Goal: Task Accomplishment & Management: Manage account settings

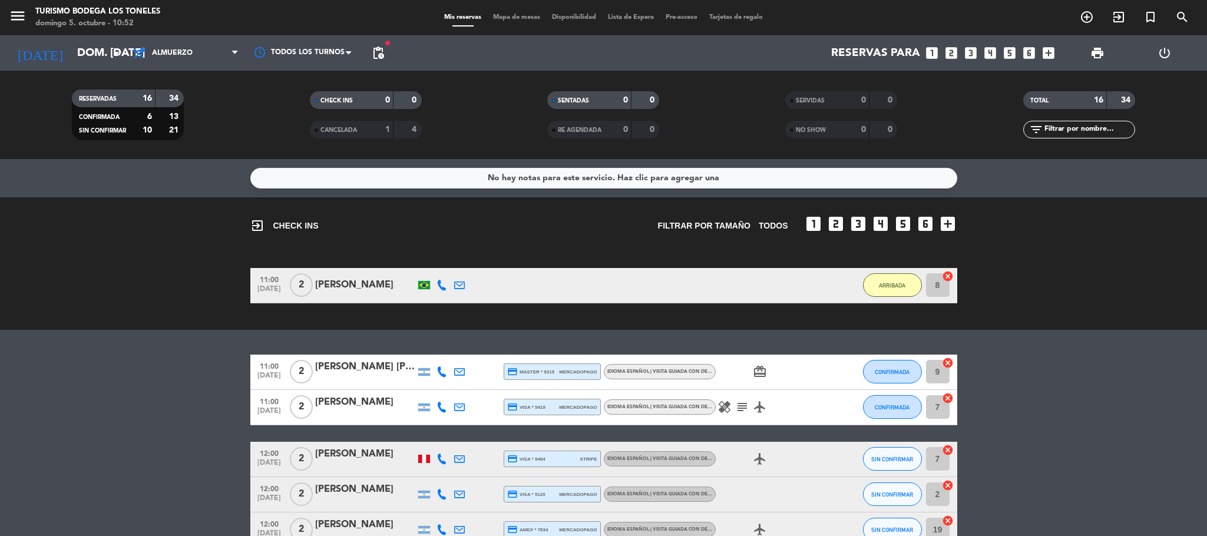
click at [744, 405] on icon "subject" at bounding box center [742, 407] width 14 height 14
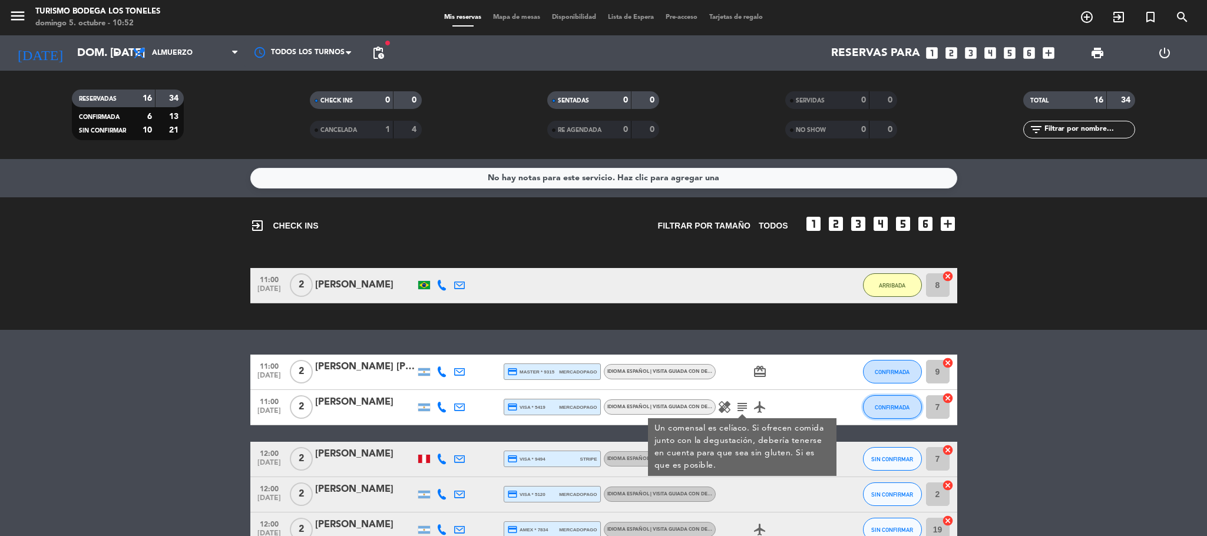
click at [889, 402] on button "CONFIRMADA" at bounding box center [892, 407] width 59 height 24
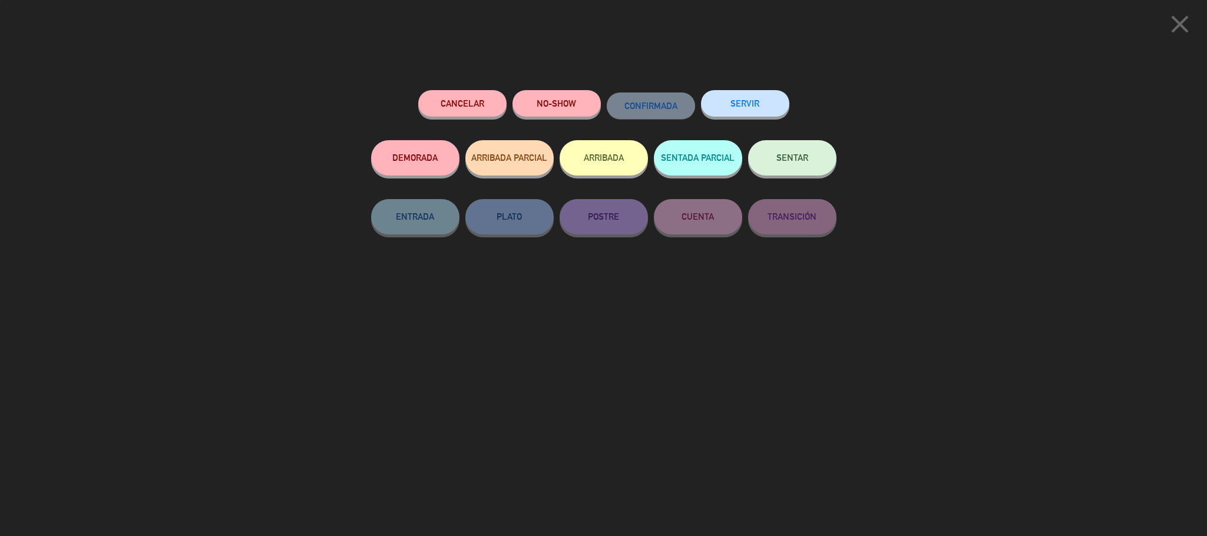
click at [606, 165] on button "ARRIBADA" at bounding box center [603, 157] width 88 height 35
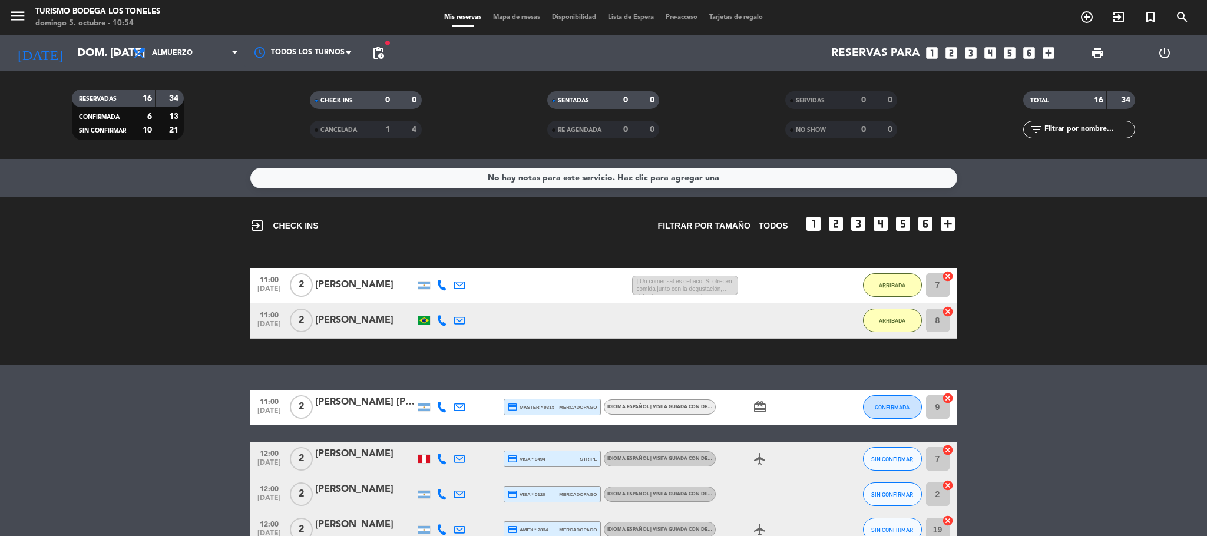
click at [861, 409] on div "11:00 [DATE] 2 [PERSON_NAME] [PERSON_NAME] credit_card master * 9315 mercadopag…" at bounding box center [603, 407] width 707 height 35
click at [894, 405] on span "CONFIRMADA" at bounding box center [891, 407] width 35 height 6
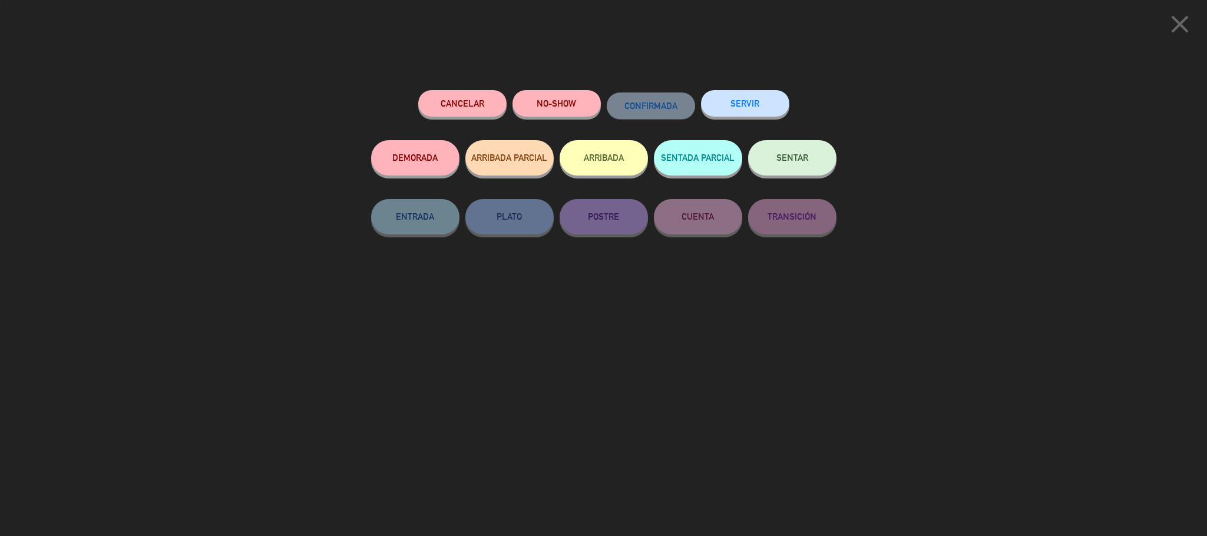
click at [578, 147] on button "ARRIBADA" at bounding box center [603, 157] width 88 height 35
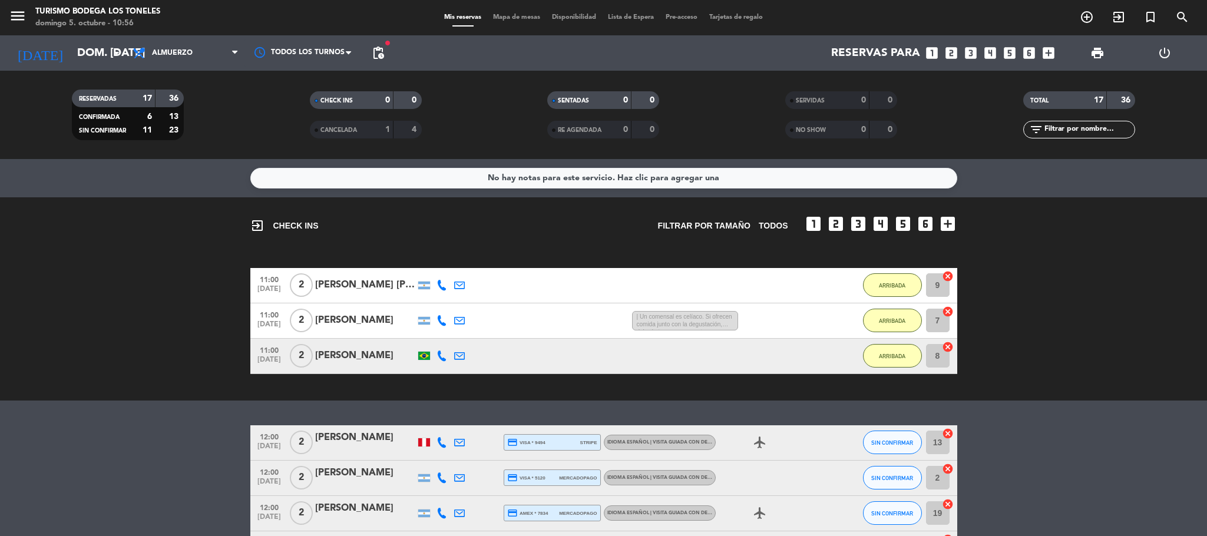
click at [359, 121] on div "CANCELADA 1 4" at bounding box center [366, 130] width 112 height 18
click at [343, 132] on span "CANCELADA" at bounding box center [338, 130] width 37 height 6
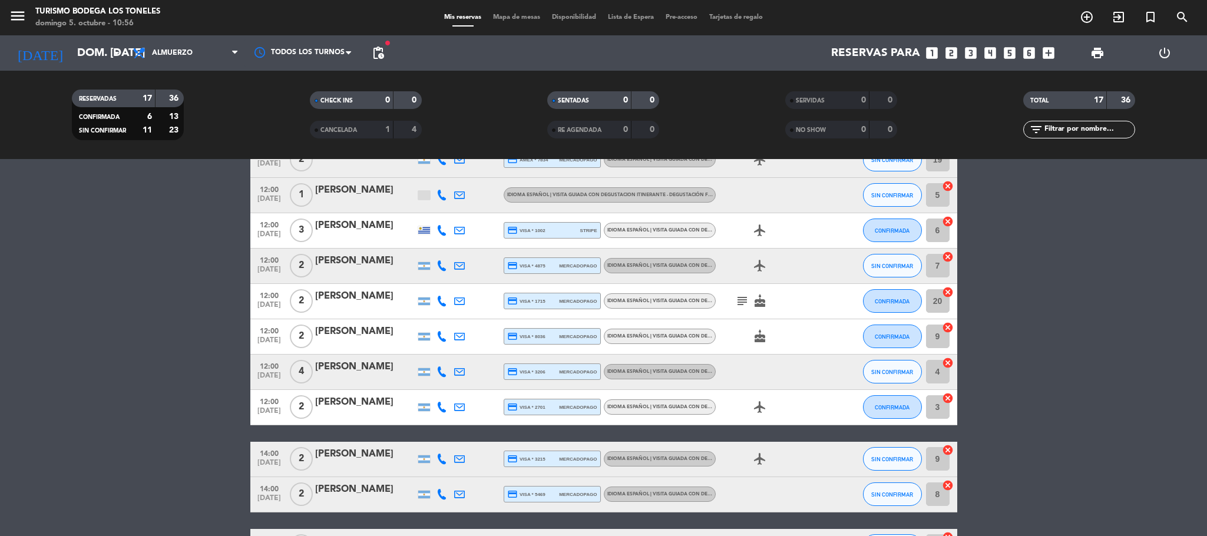
scroll to position [236, 0]
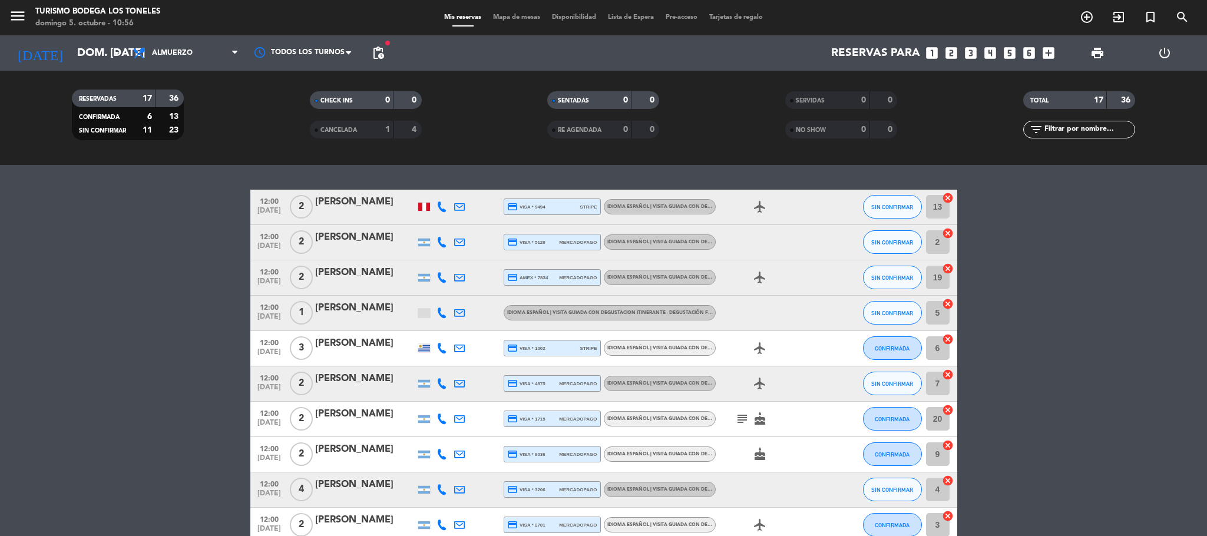
click at [421, 309] on div at bounding box center [424, 313] width 12 height 9
click at [173, 336] on bookings-row "12:00 [DATE] 2 [PERSON_NAME] credit_card visa * 9494 stripe Idioma Español | Vi…" at bounding box center [603, 454] width 1207 height 528
click at [329, 488] on div "[PERSON_NAME]" at bounding box center [365, 484] width 100 height 15
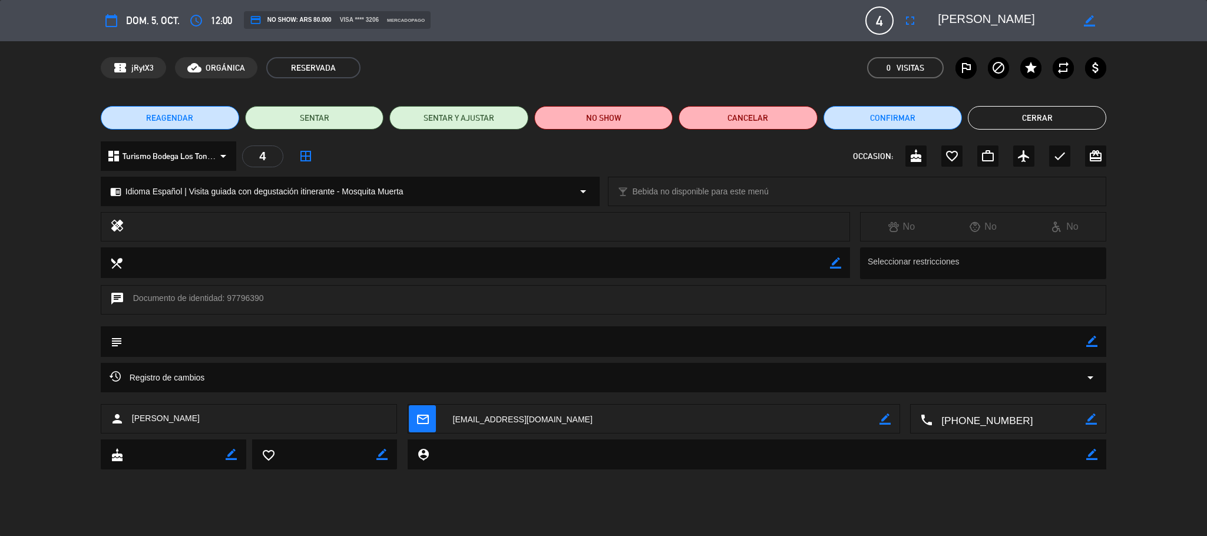
click at [1064, 106] on button "Cerrar" at bounding box center [1036, 118] width 138 height 24
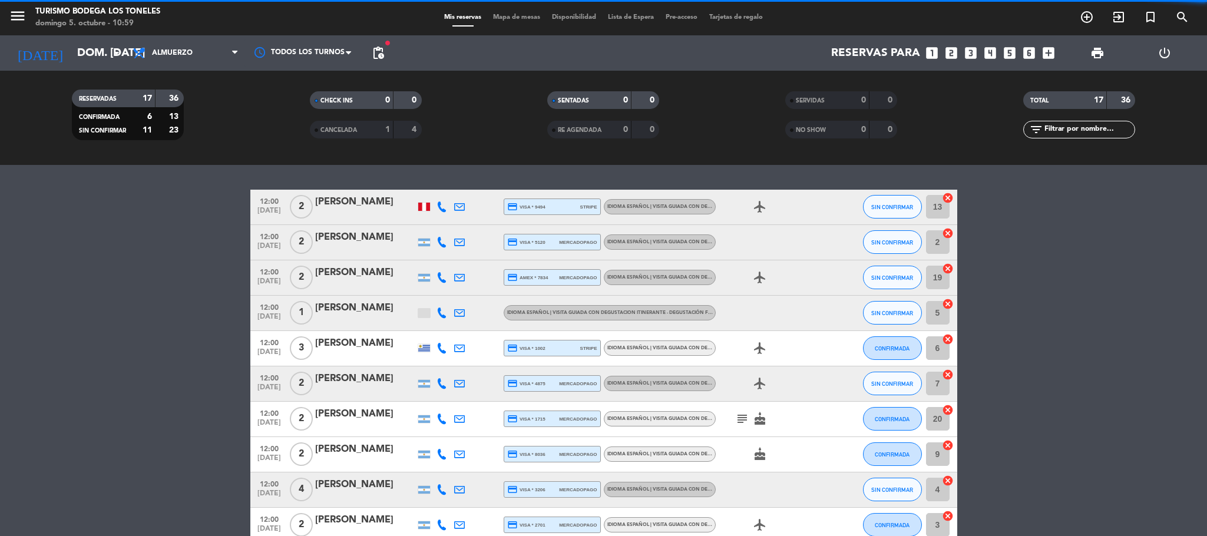
scroll to position [353, 0]
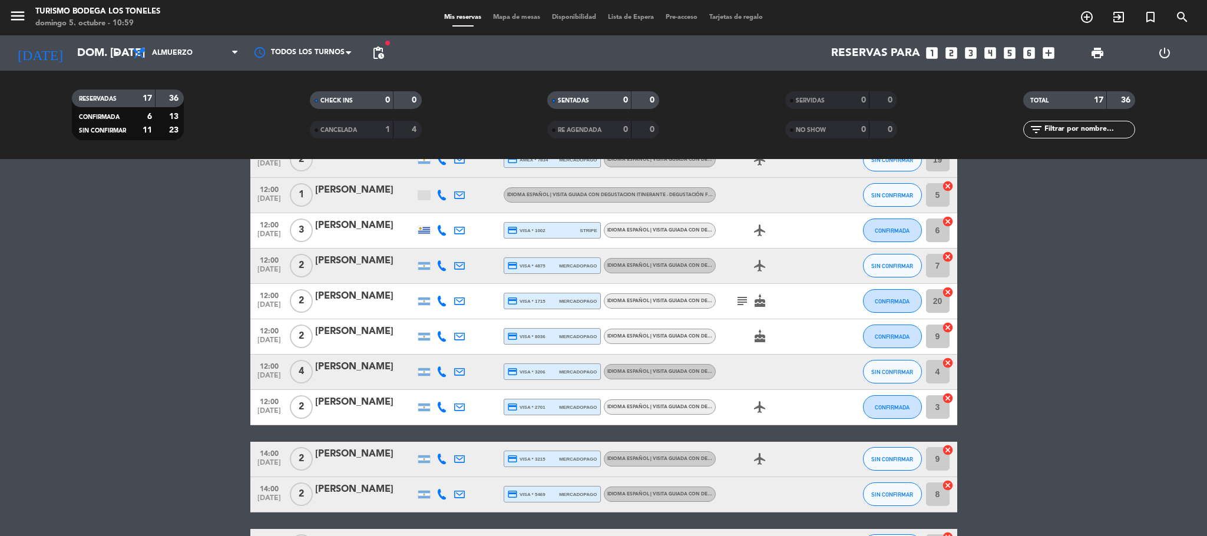
click at [221, 394] on bookings-row "12:00 [DATE] 2 [PERSON_NAME] credit_card visa * 9494 stripe Idioma Español | Vi…" at bounding box center [603, 336] width 1207 height 528
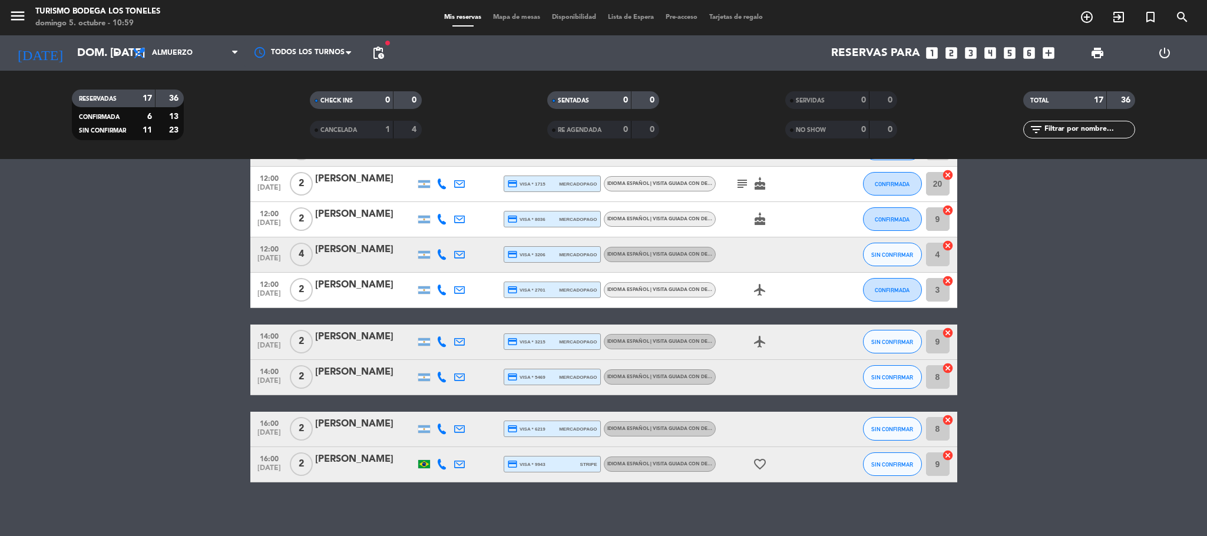
scroll to position [236, 0]
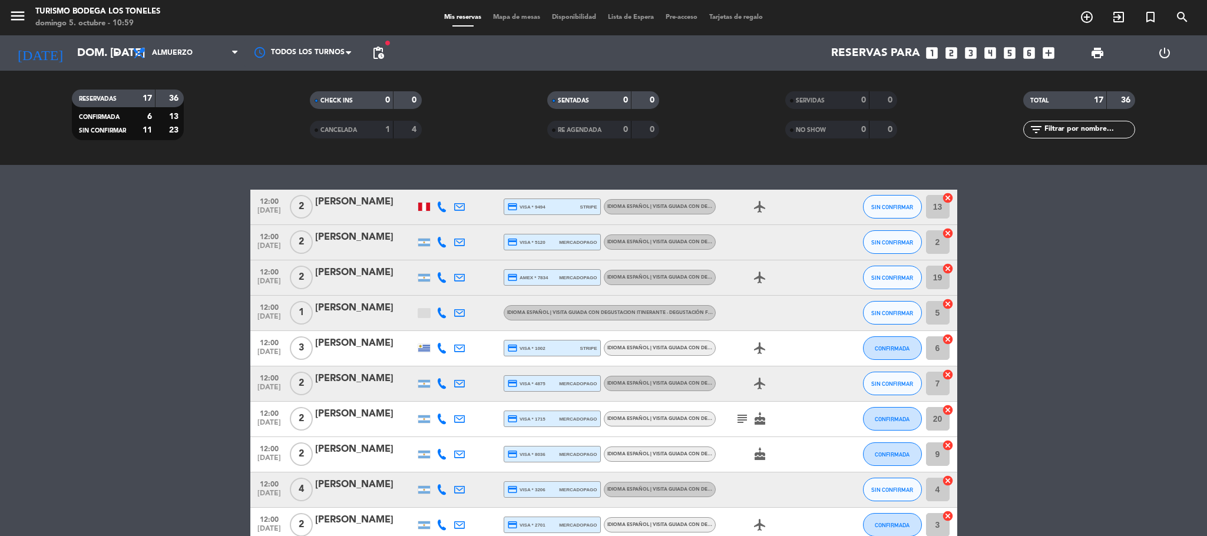
click at [188, 376] on bookings-row "12:00 [DATE] 2 [PERSON_NAME] credit_card visa * 9494 stripe Idioma Español | Vi…" at bounding box center [603, 454] width 1207 height 528
click at [16, 12] on icon "menu" at bounding box center [18, 16] width 18 height 18
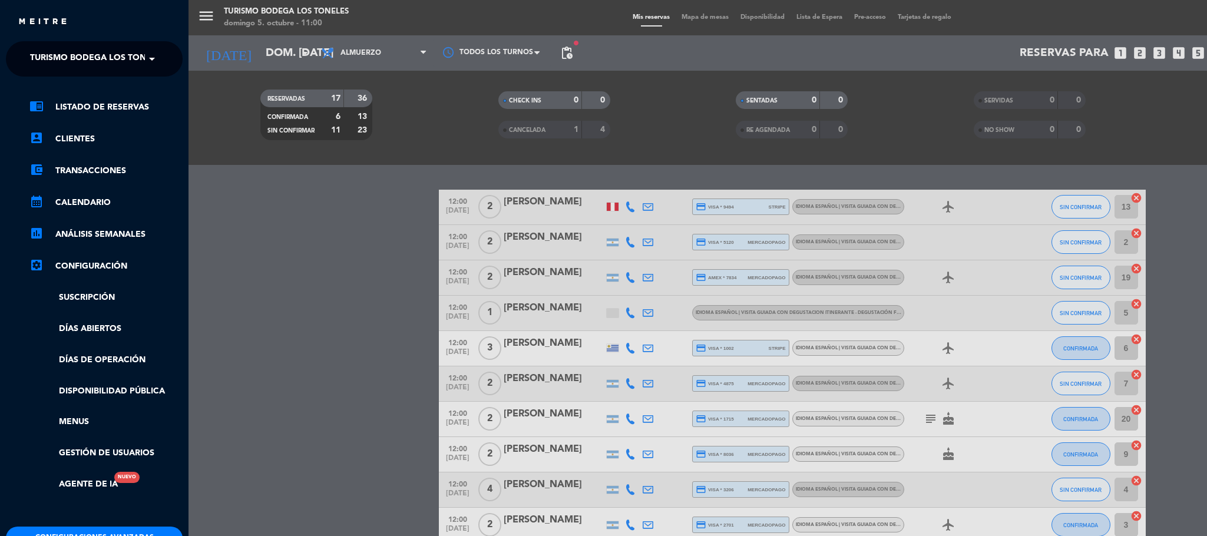
click at [82, 54] on span "Turismo Bodega Los Toneles" at bounding box center [98, 59] width 136 height 25
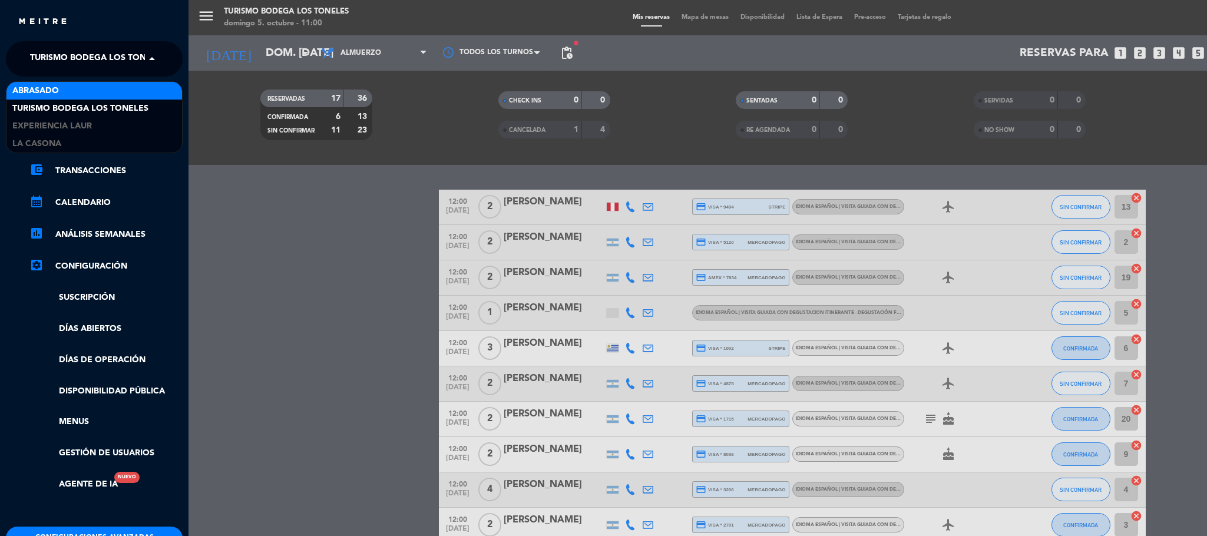
click at [62, 94] on div "Abrasado" at bounding box center [93, 91] width 175 height 18
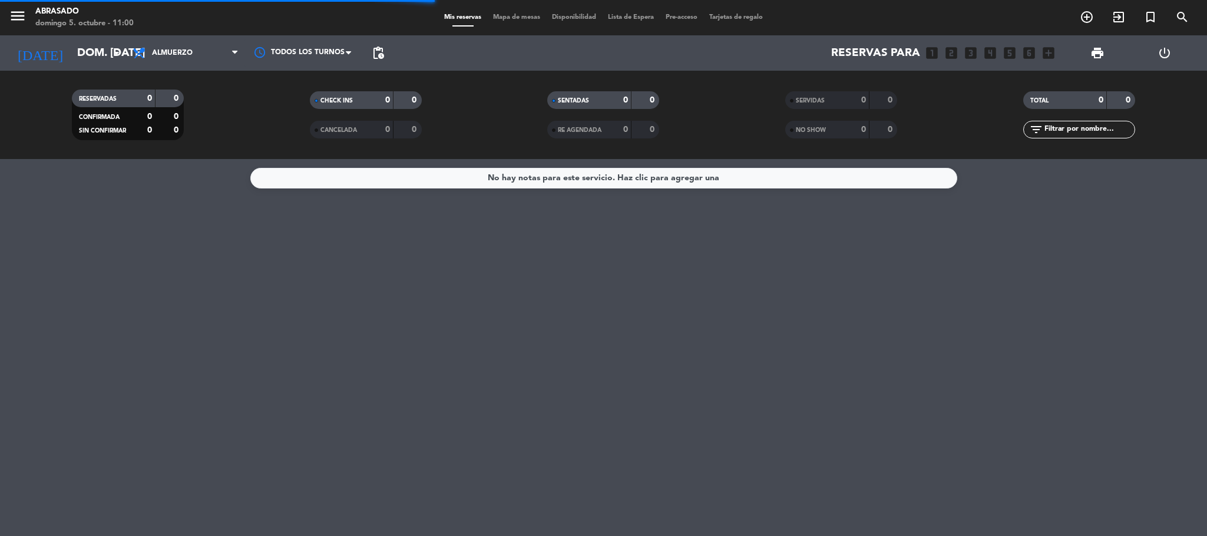
scroll to position [0, 0]
click at [167, 52] on span "Almuerzo" at bounding box center [172, 53] width 41 height 8
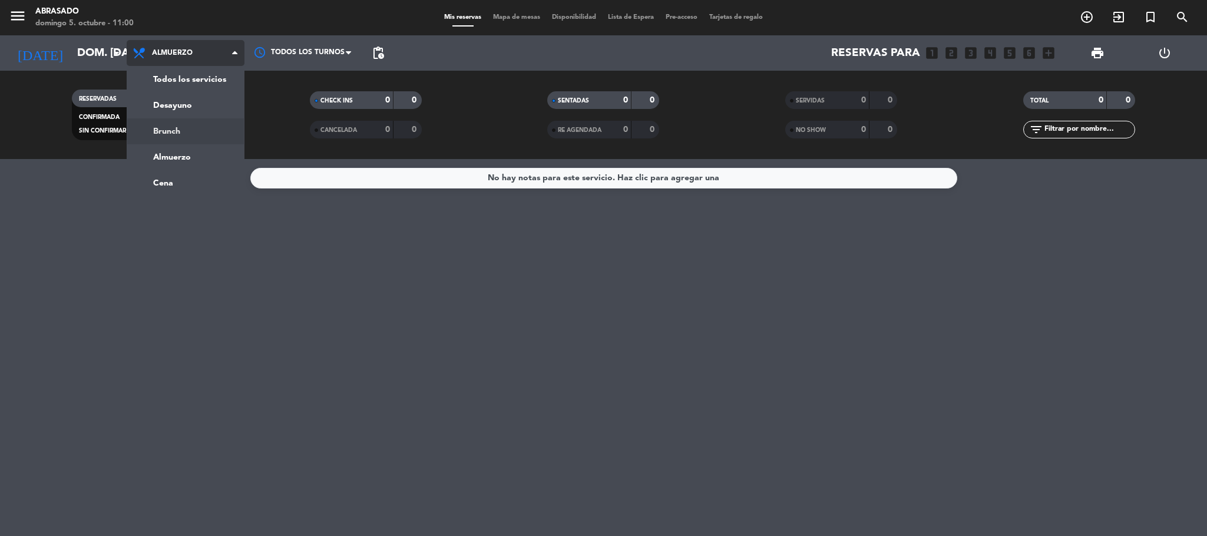
click at [187, 126] on div "menu Abrasado [PERSON_NAME] 5. octubre - 11:00 Mis reservas Mapa de mesas Dispo…" at bounding box center [603, 79] width 1207 height 159
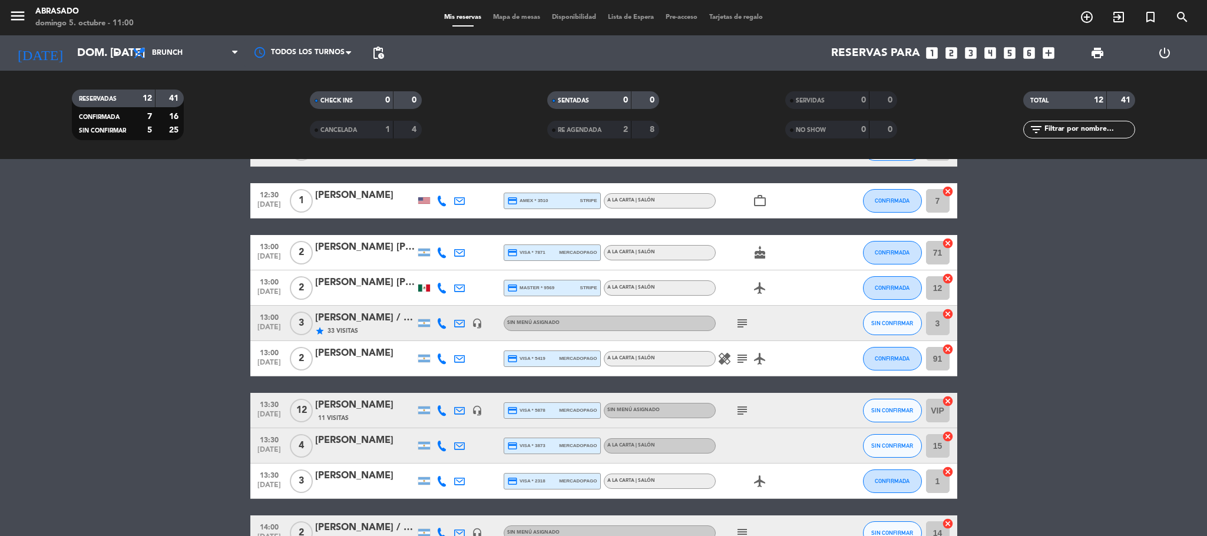
scroll to position [226, 0]
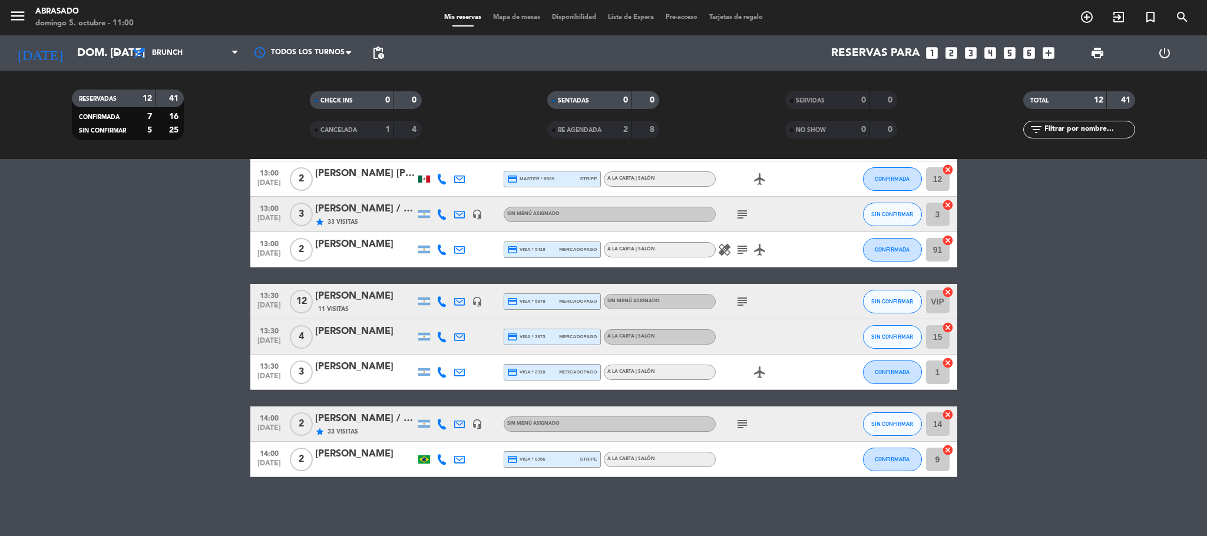
click at [367, 424] on div "[PERSON_NAME] / Tastic Travels" at bounding box center [365, 418] width 100 height 15
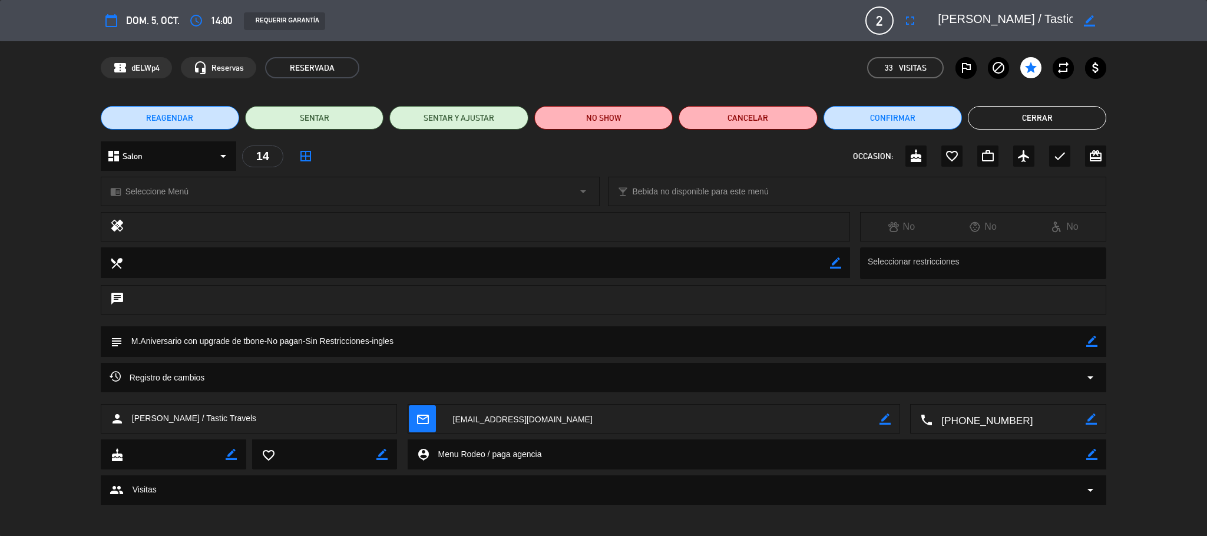
click at [1076, 113] on button "Cerrar" at bounding box center [1036, 118] width 138 height 24
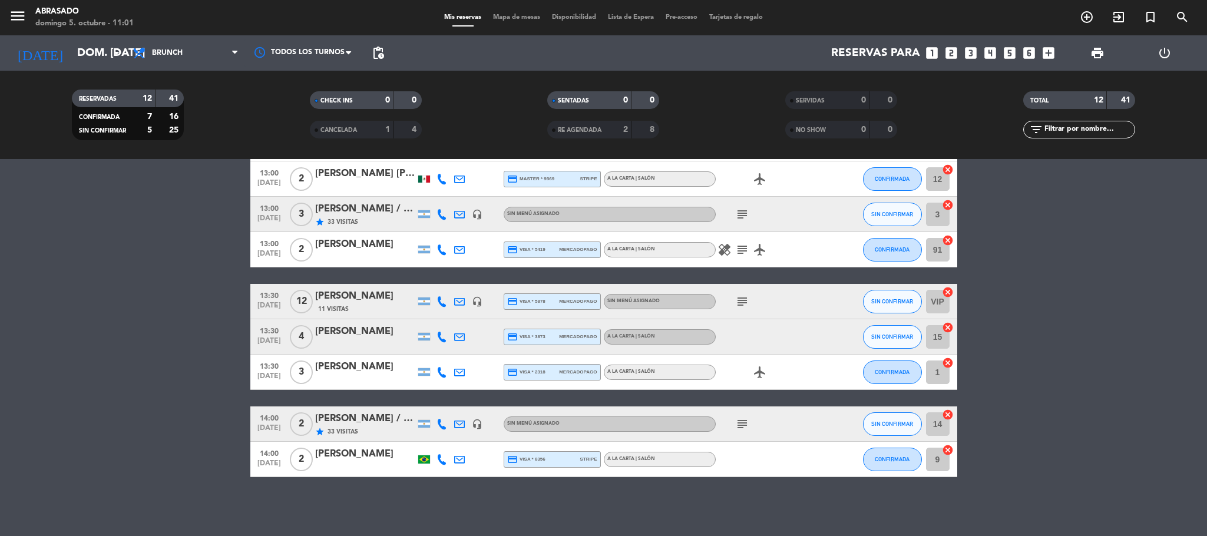
scroll to position [0, 0]
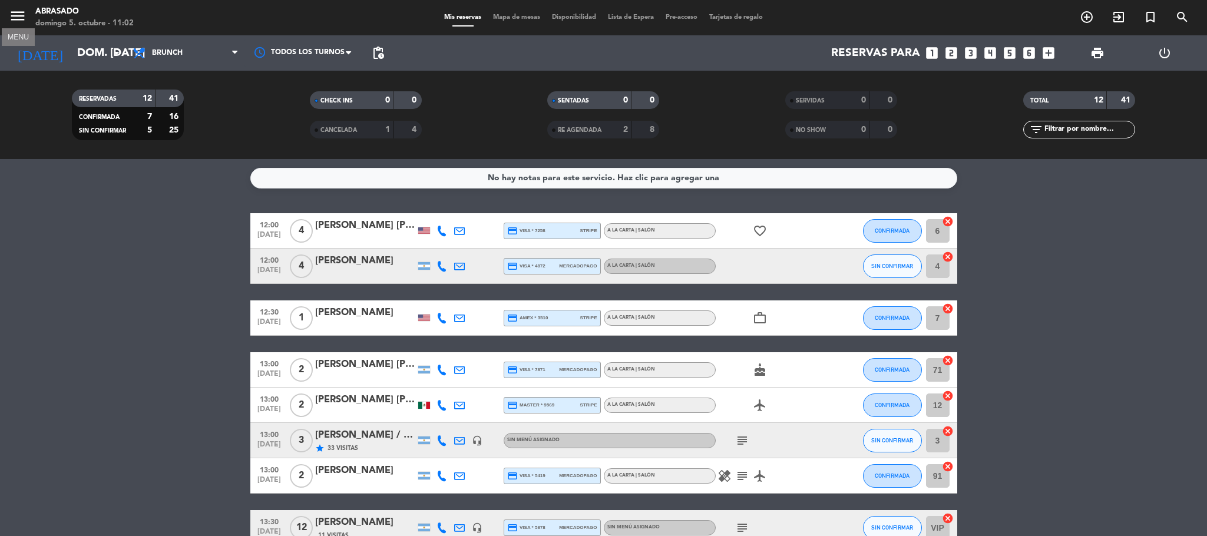
click at [14, 18] on icon "menu" at bounding box center [18, 16] width 18 height 18
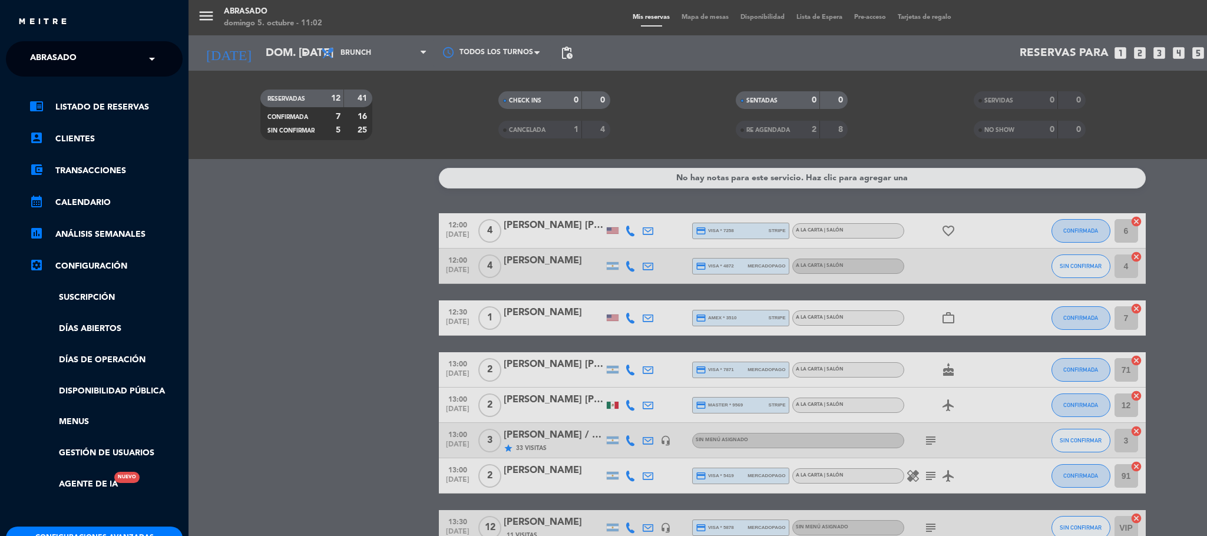
click at [99, 45] on ng-select "× Abrasado ×" at bounding box center [94, 58] width 177 height 35
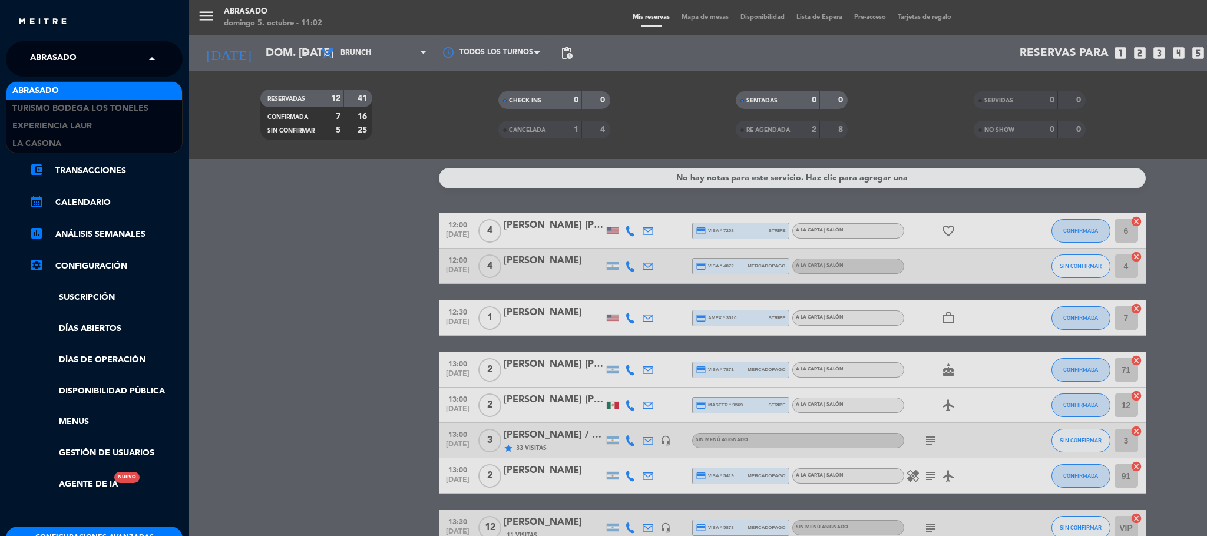
click at [99, 54] on input "text" at bounding box center [96, 60] width 144 height 26
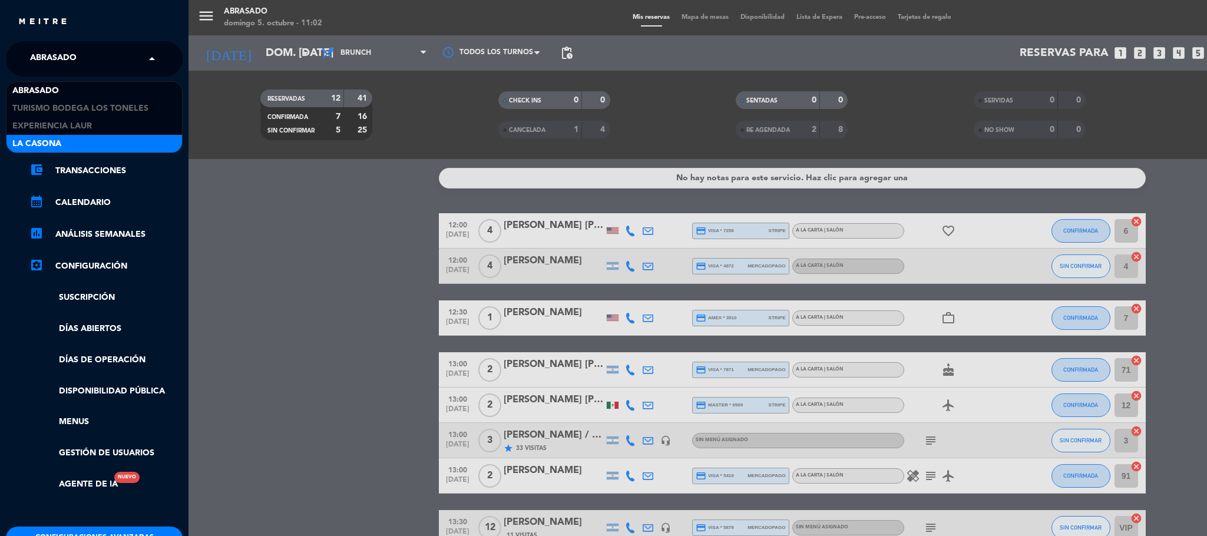
click at [110, 148] on div "La Casona" at bounding box center [93, 144] width 175 height 18
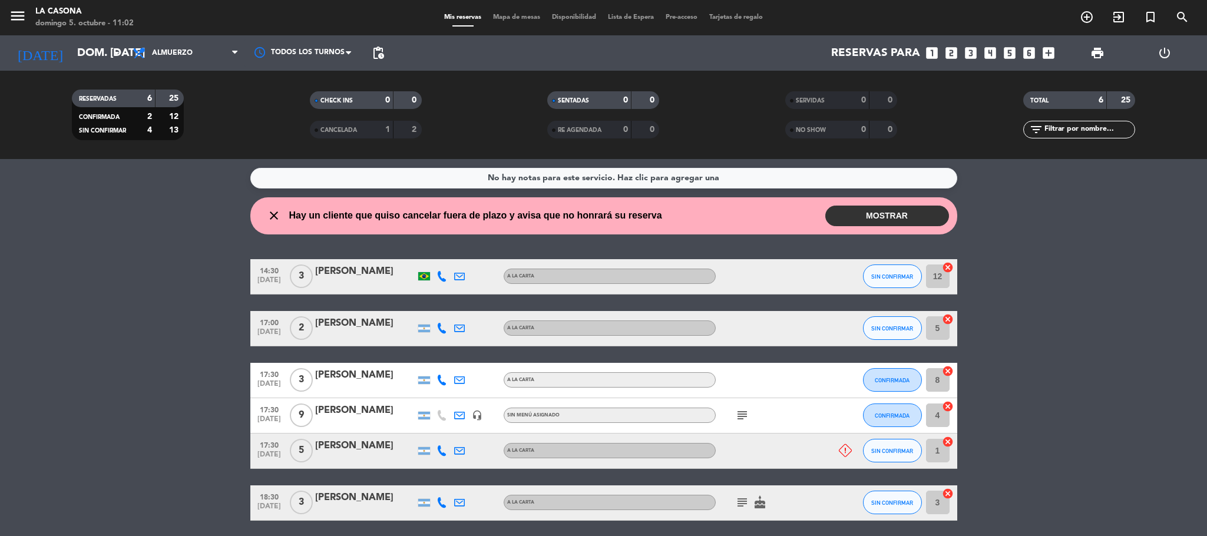
scroll to position [43, 0]
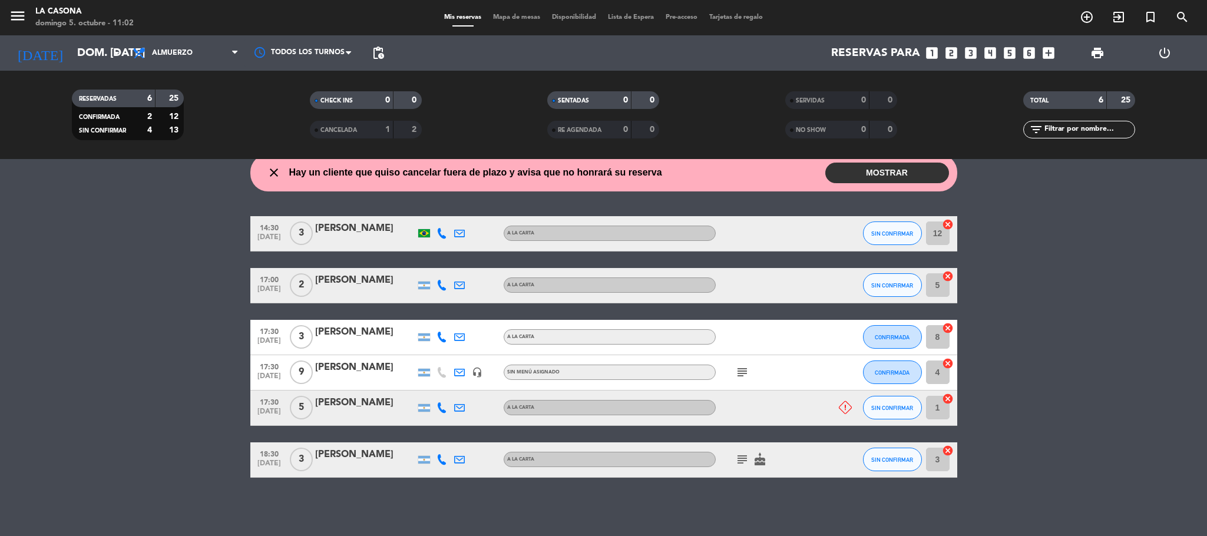
click at [760, 455] on icon "cake" at bounding box center [760, 459] width 14 height 14
click at [743, 455] on icon "subject" at bounding box center [742, 459] width 14 height 14
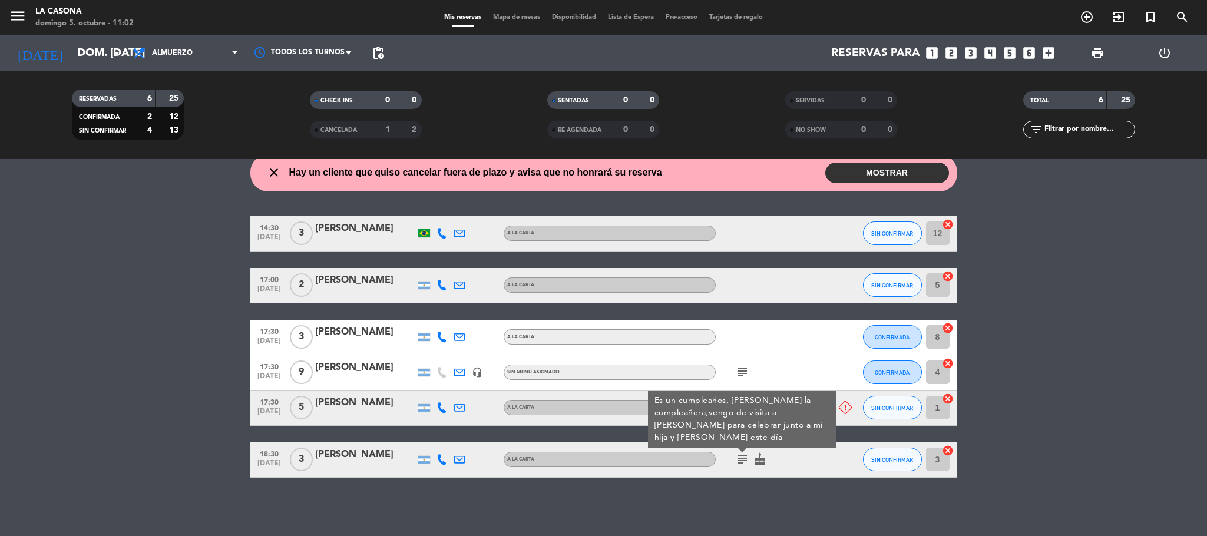
click at [1205, 344] on bookings-row "14:30 [DATE] 3 [PERSON_NAME] A [PERSON_NAME] SIN CONFIRMAR 12 cancel 17:00 [DAT…" at bounding box center [603, 346] width 1207 height 261
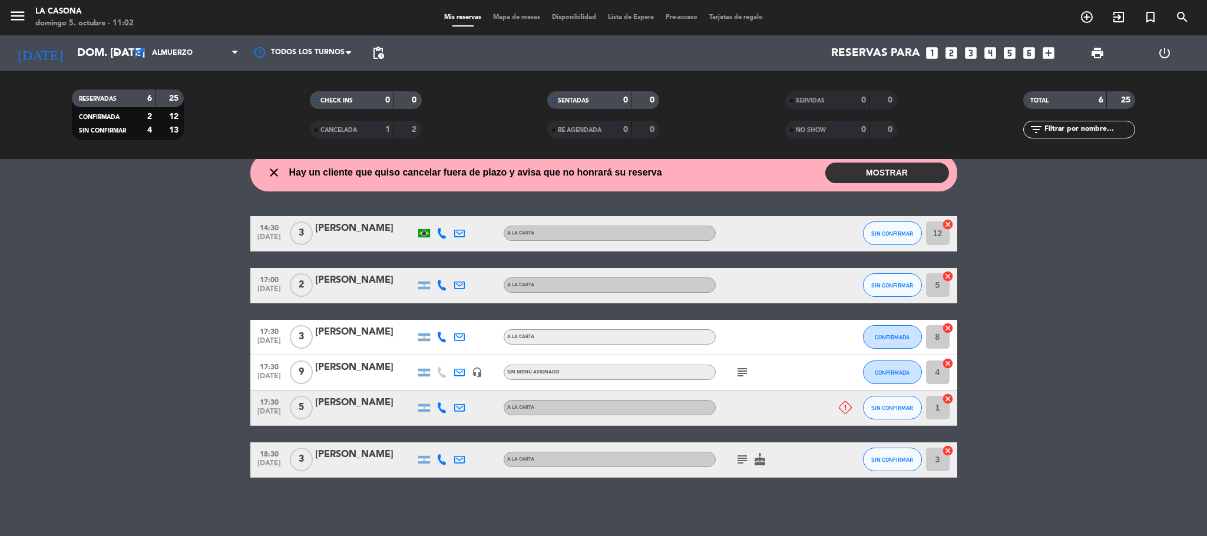
click at [740, 374] on icon "subject" at bounding box center [742, 372] width 14 height 14
click at [51, 304] on bookings-row "14:30 [DATE] 3 [PERSON_NAME] A [PERSON_NAME] SIN CONFIRMAR 12 cancel 17:00 [DAT…" at bounding box center [603, 346] width 1207 height 261
click at [11, 22] on icon "menu" at bounding box center [18, 16] width 18 height 18
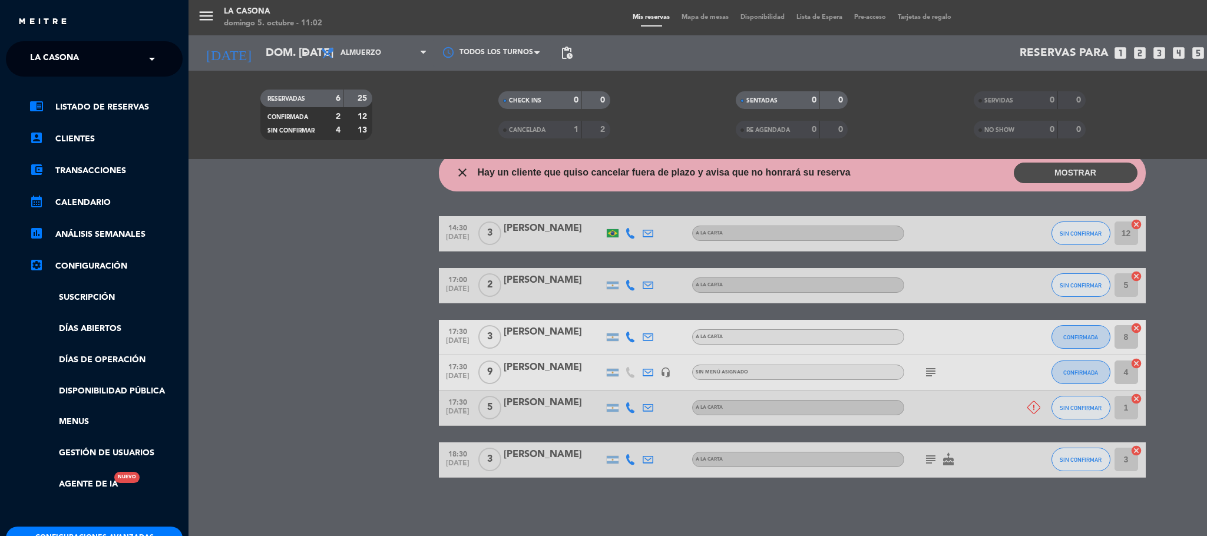
click at [90, 58] on div "× La Casona" at bounding box center [60, 59] width 71 height 25
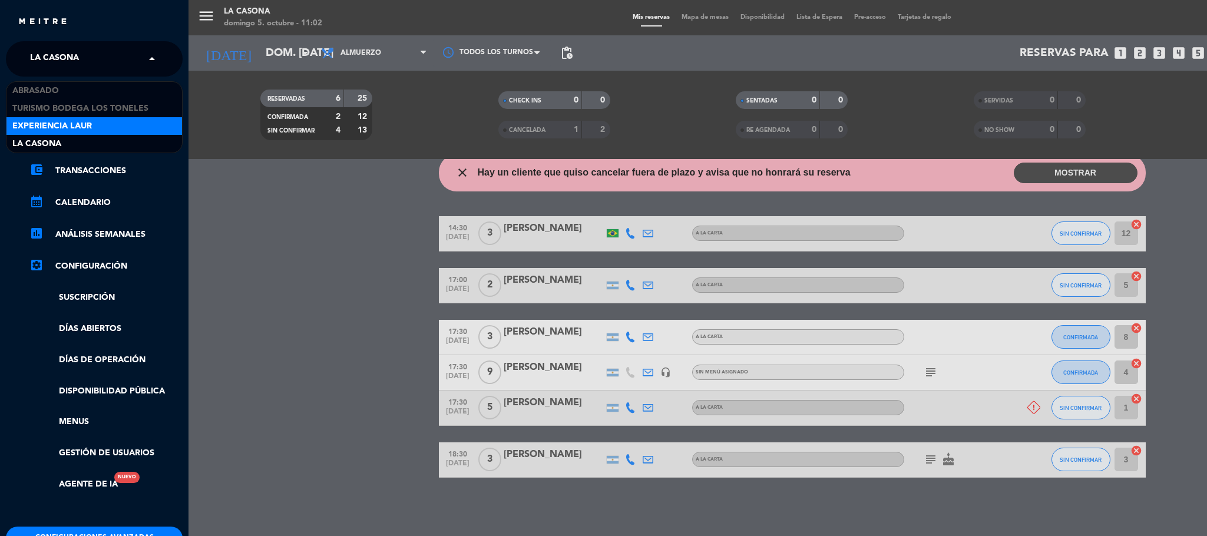
click at [78, 117] on div "Experiencia Laur" at bounding box center [93, 126] width 175 height 18
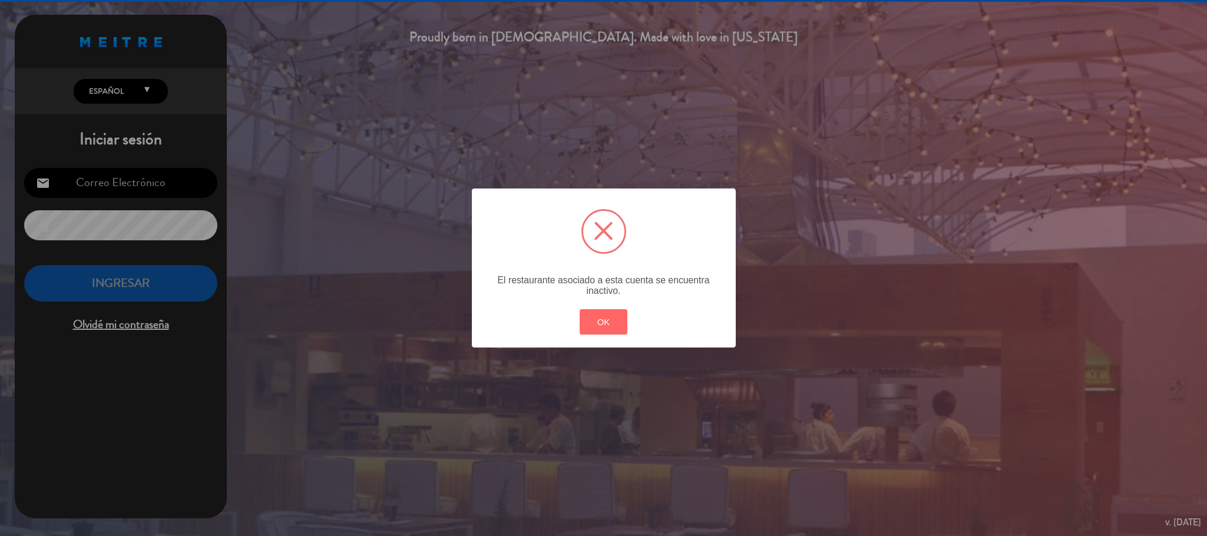
type input "[EMAIL_ADDRESS][DOMAIN_NAME]"
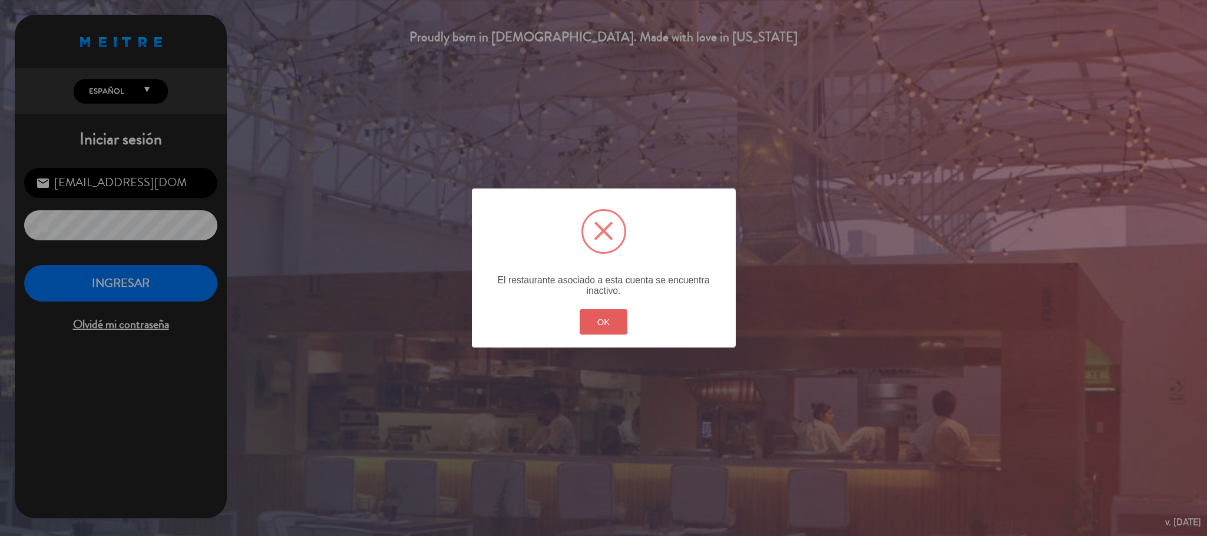
click at [615, 325] on button "OK" at bounding box center [603, 321] width 48 height 25
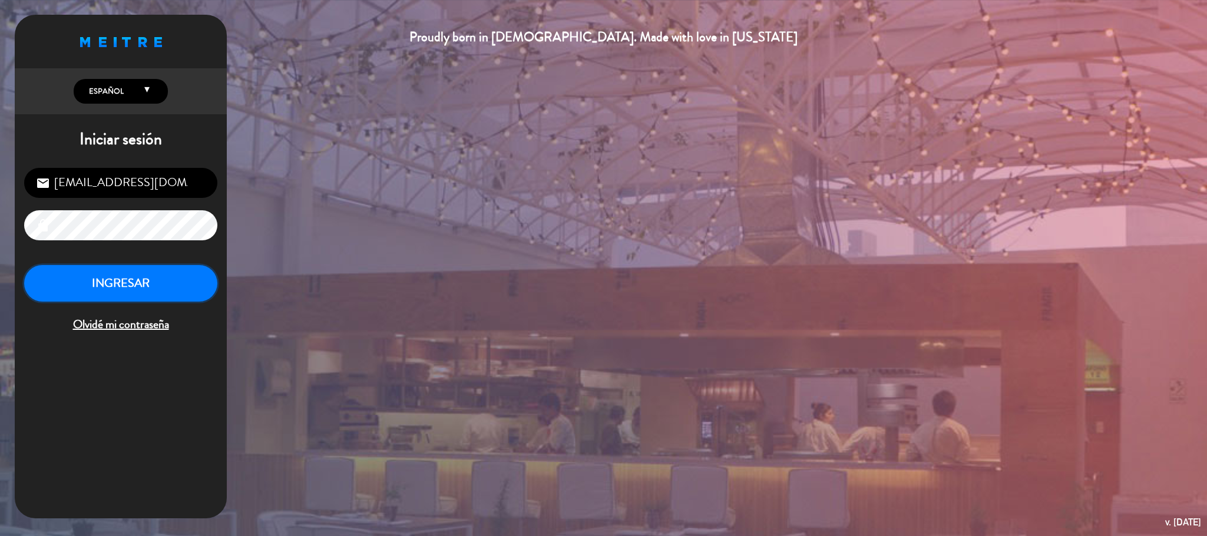
click at [153, 289] on button "INGRESAR" at bounding box center [120, 283] width 193 height 37
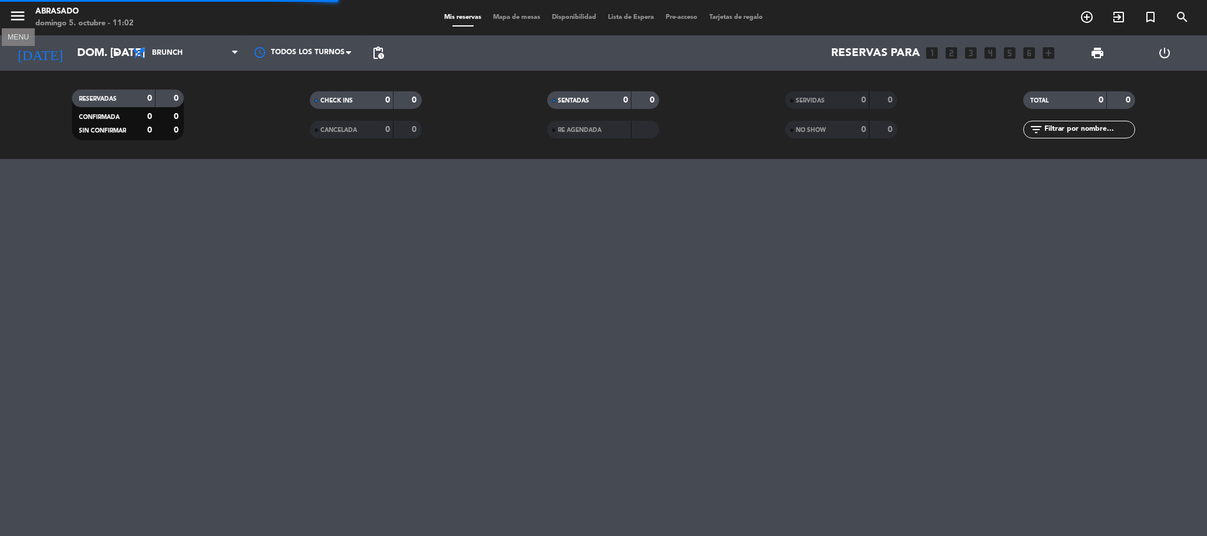
click at [12, 16] on icon "menu" at bounding box center [18, 16] width 18 height 18
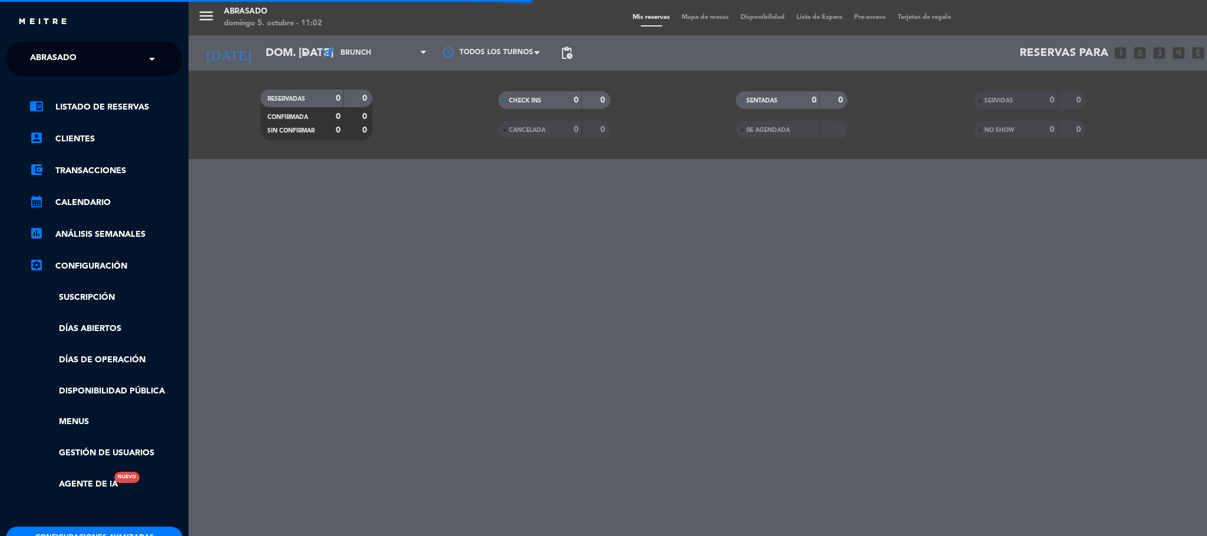
click at [95, 47] on input "text" at bounding box center [96, 60] width 144 height 26
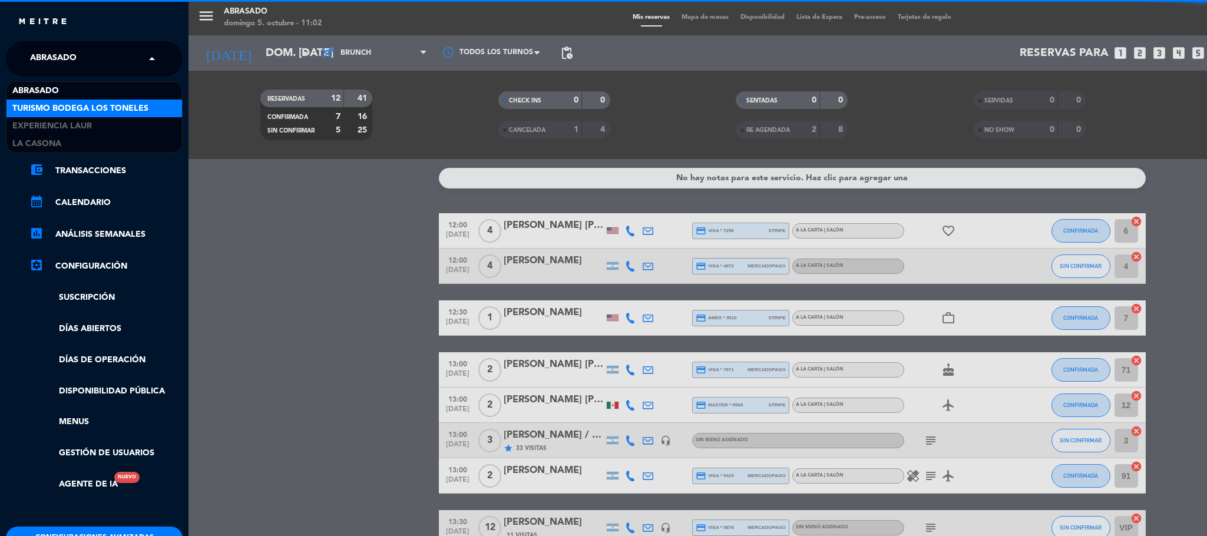
click at [67, 103] on span "Turismo Bodega Los Toneles" at bounding box center [80, 109] width 136 height 14
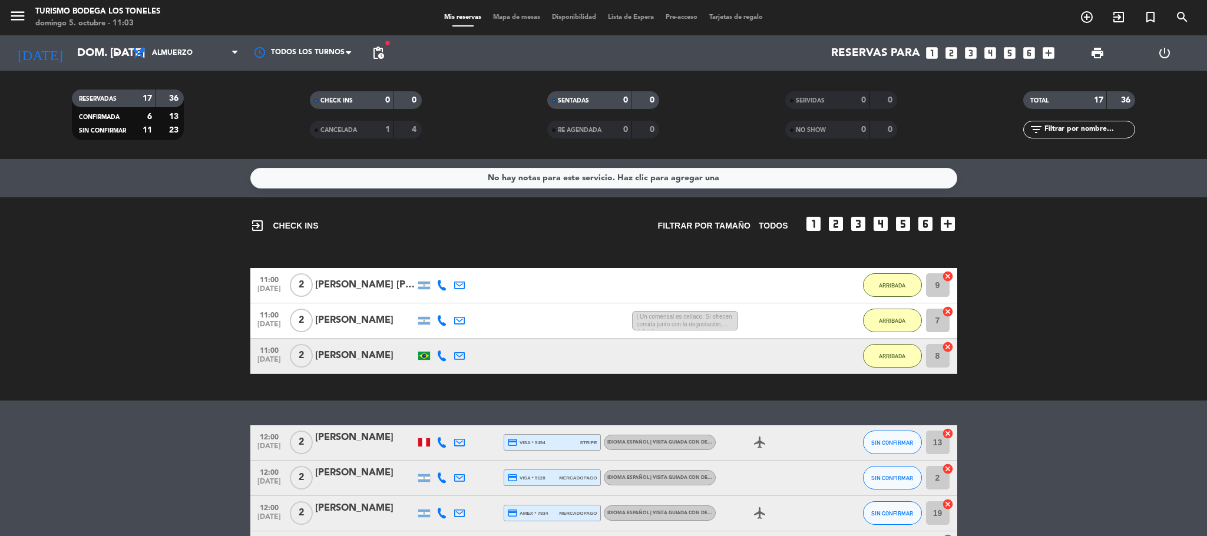
scroll to position [117, 0]
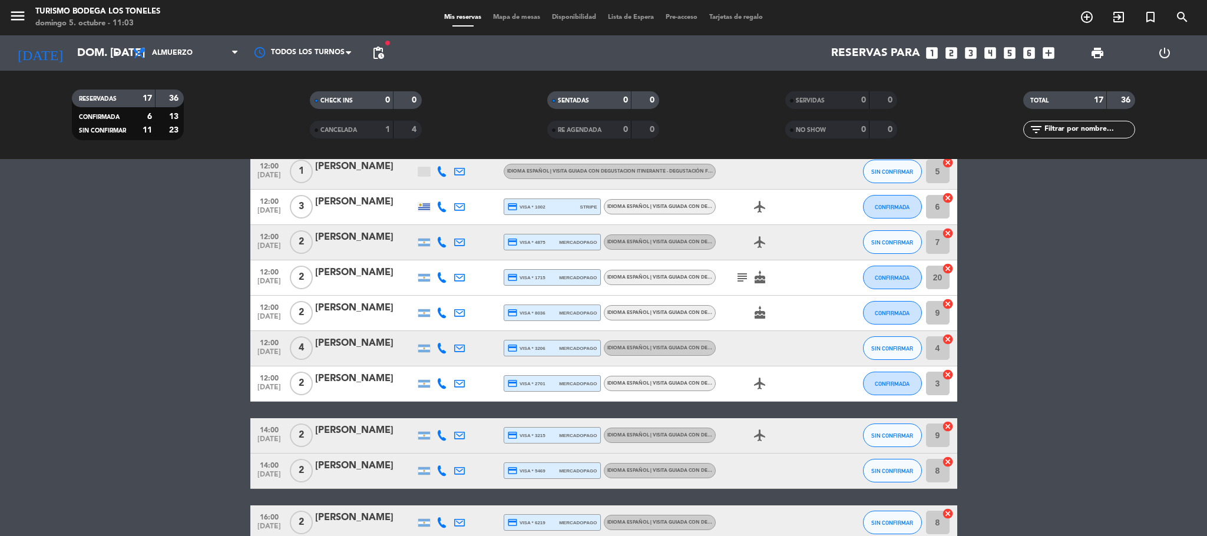
scroll to position [141, 0]
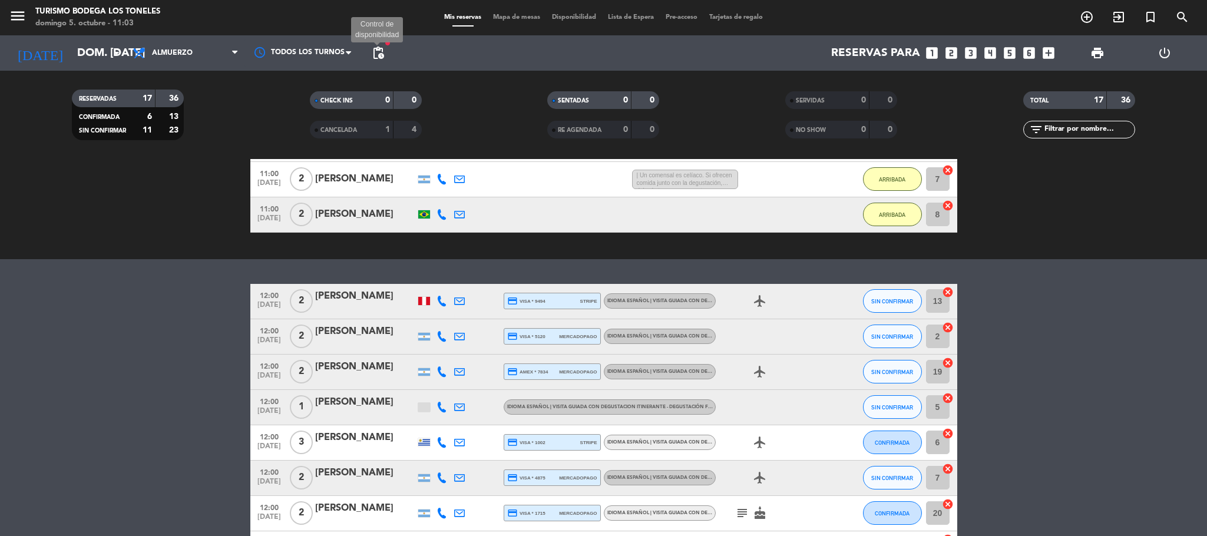
click at [380, 55] on span "pending_actions" at bounding box center [378, 53] width 14 height 14
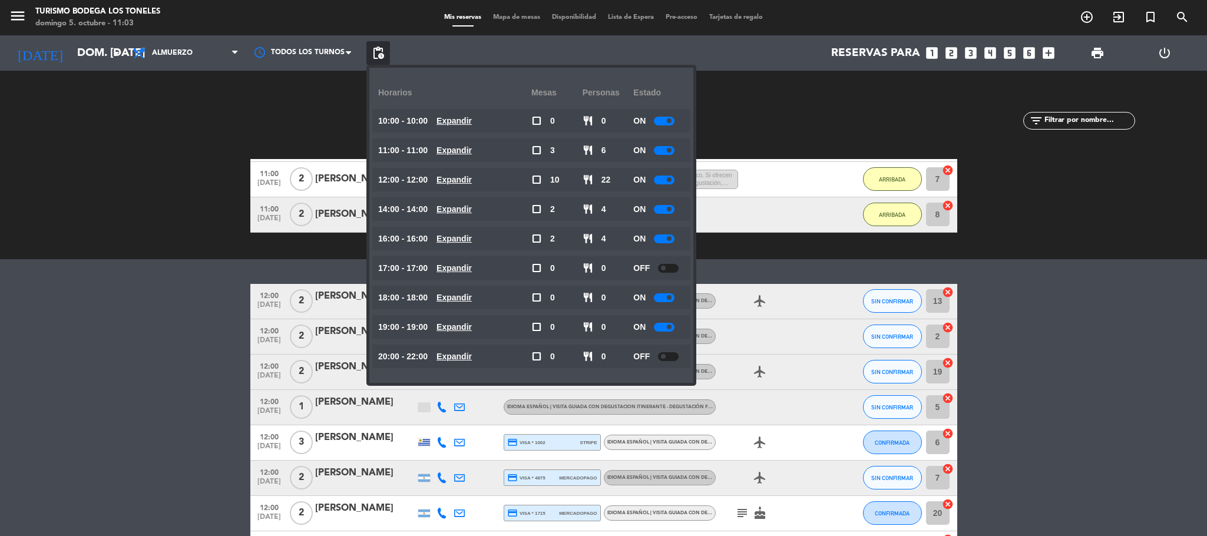
click at [380, 55] on span "pending_actions" at bounding box center [378, 53] width 14 height 14
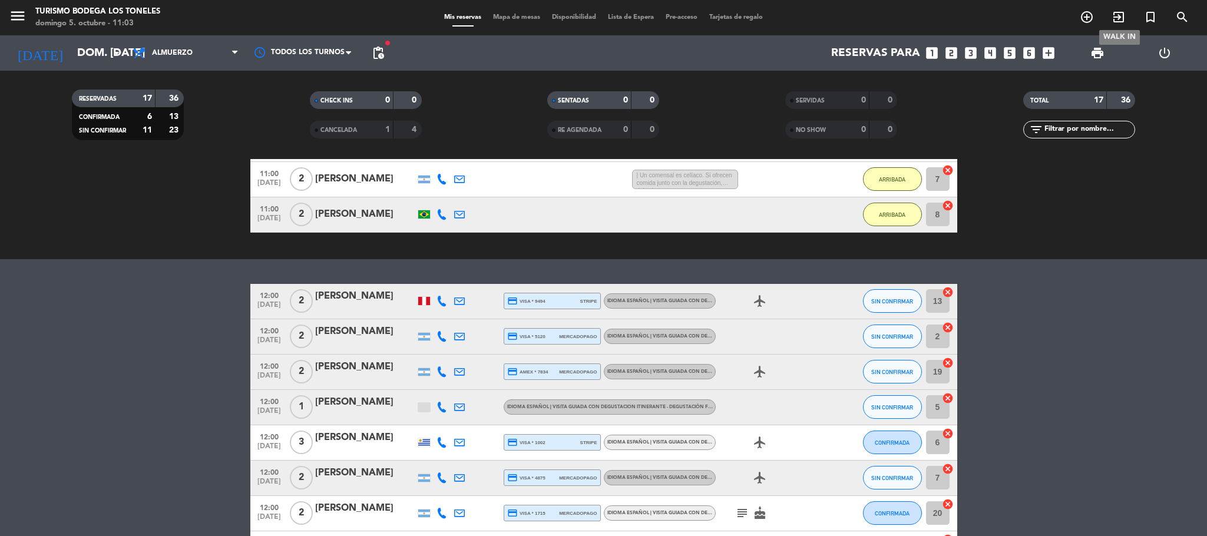
click at [1122, 15] on icon "exit_to_app" at bounding box center [1118, 17] width 14 height 14
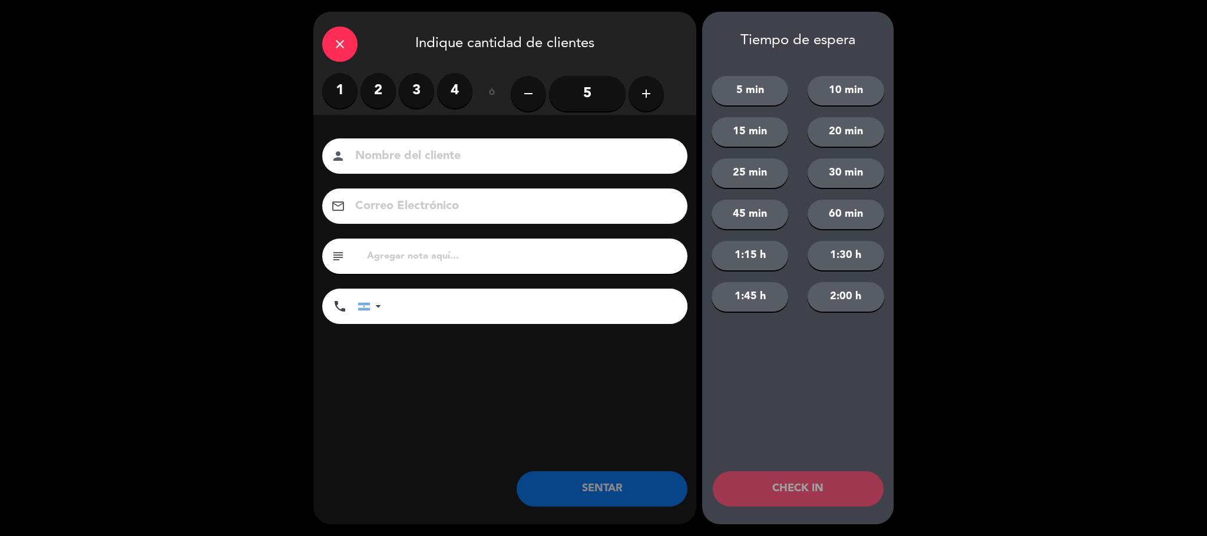
click at [417, 85] on label "3" at bounding box center [416, 90] width 35 height 35
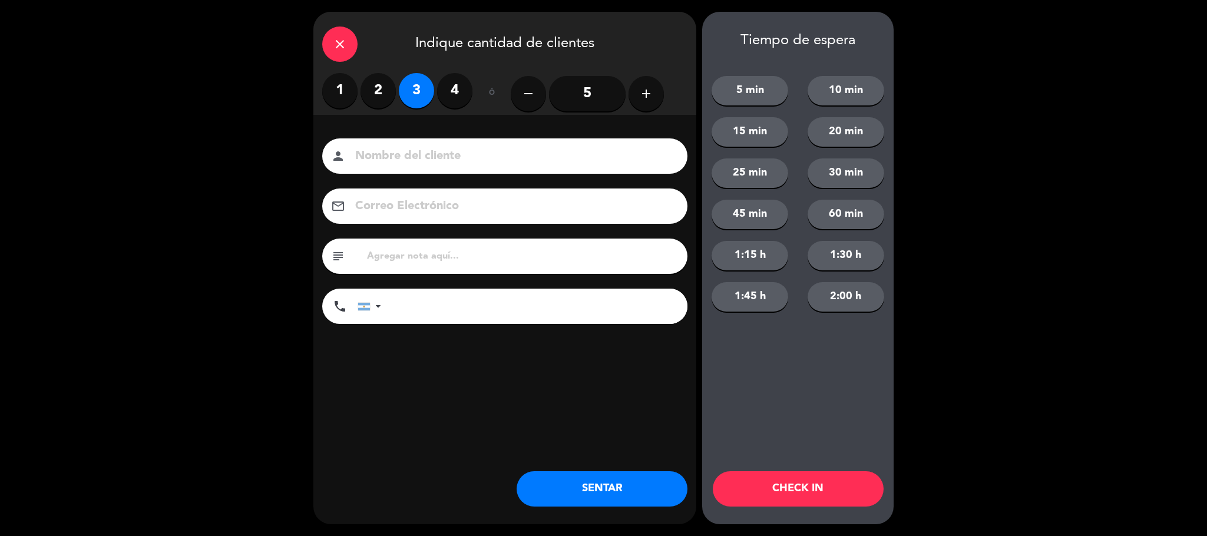
click at [439, 153] on input at bounding box center [513, 156] width 318 height 21
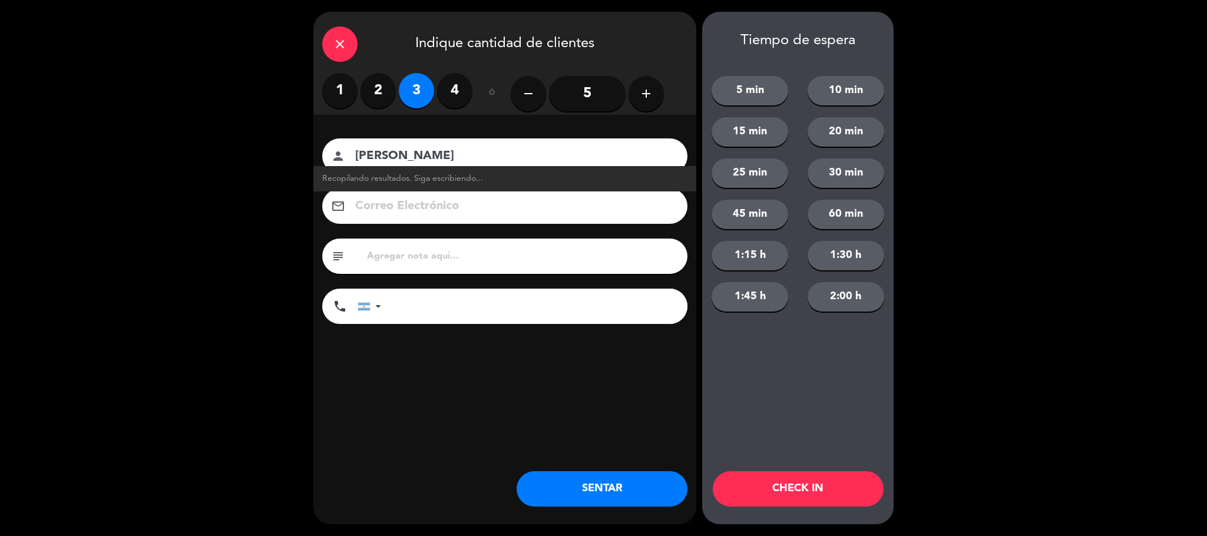
type input "[PERSON_NAME]"
click at [808, 486] on button "CHECK IN" at bounding box center [797, 488] width 171 height 35
